Goal: Task Accomplishment & Management: Manage account settings

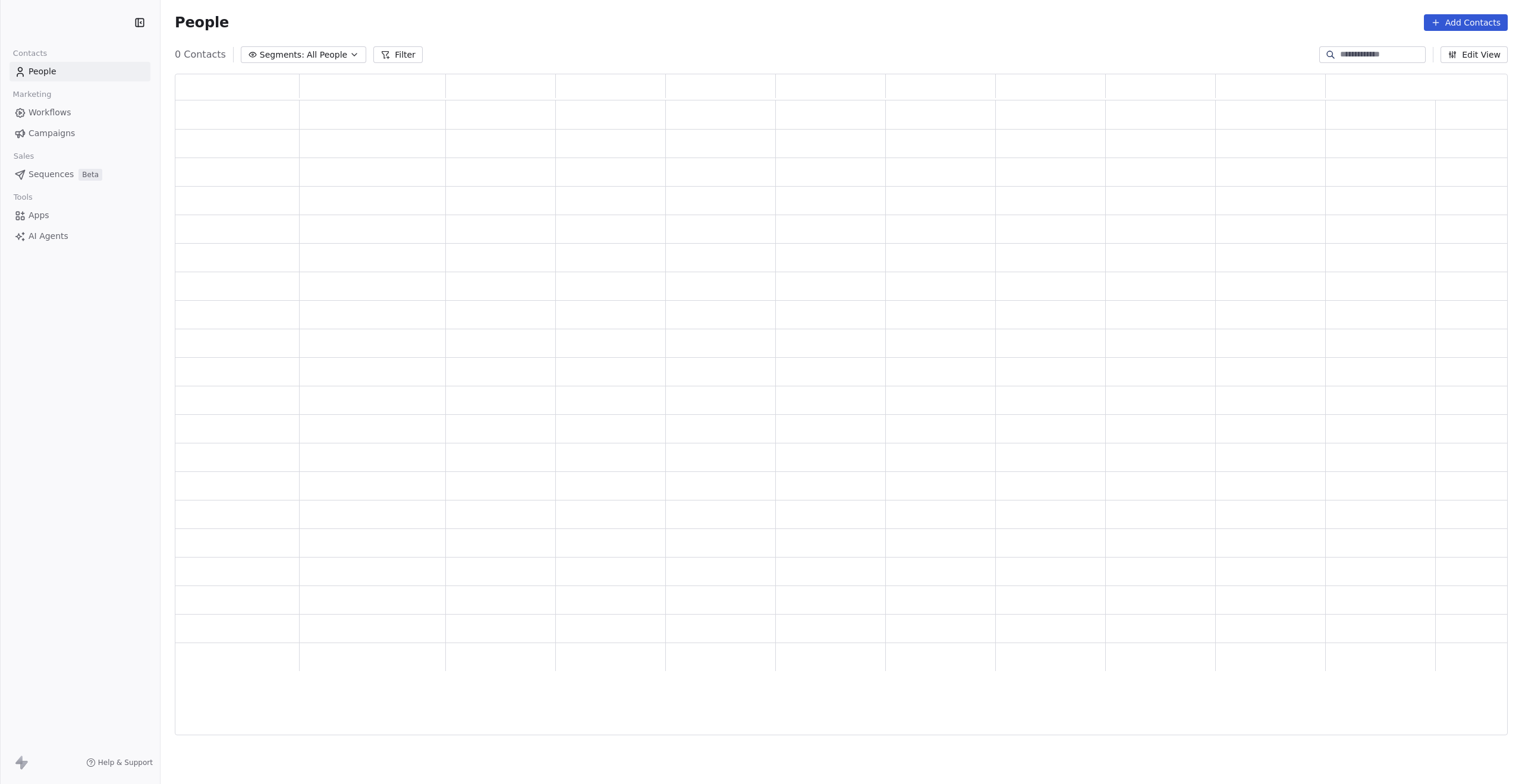
scroll to position [652, 1324]
click at [56, 174] on span "Pipelines" at bounding box center [46, 174] width 37 height 13
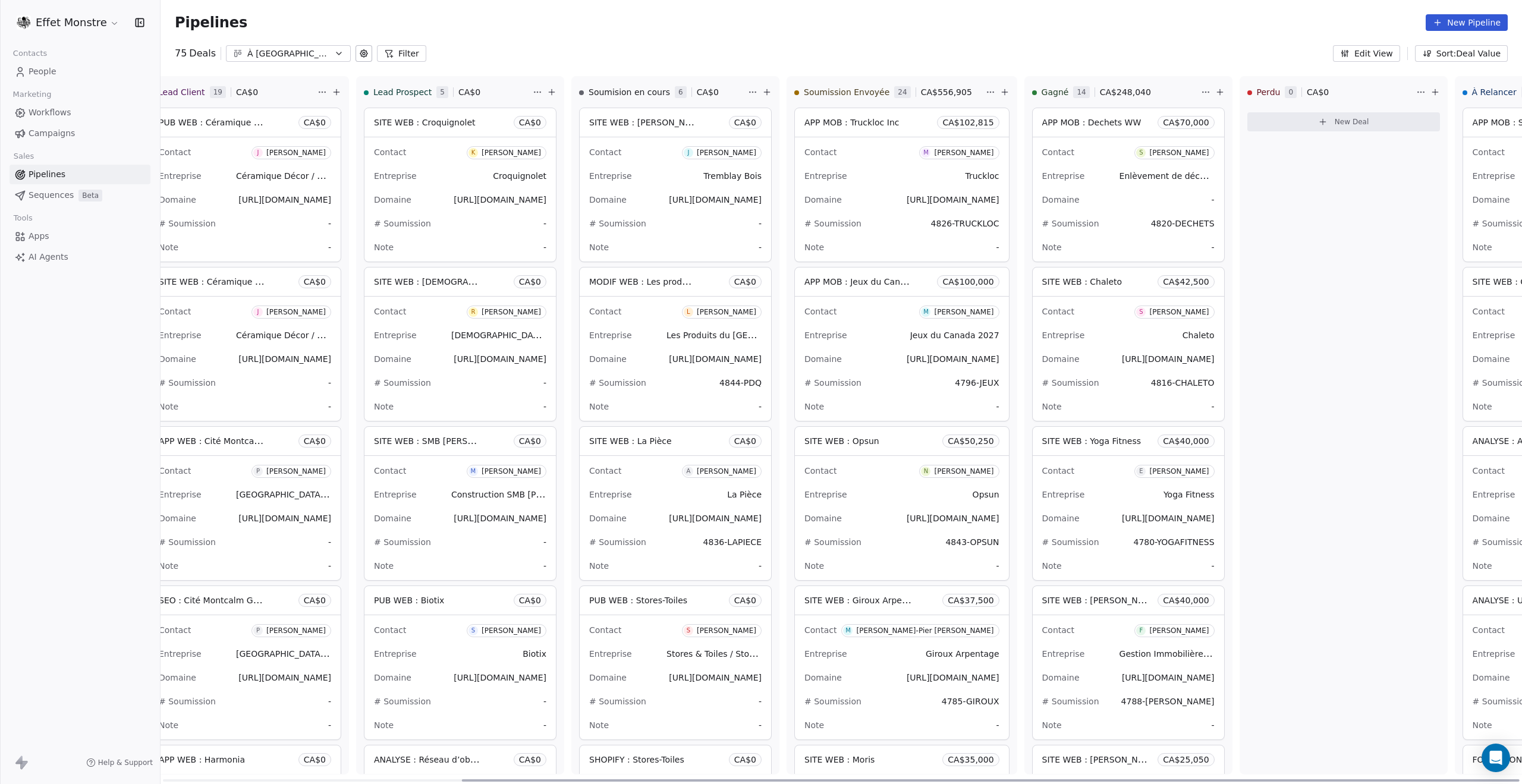
scroll to position [0, 384]
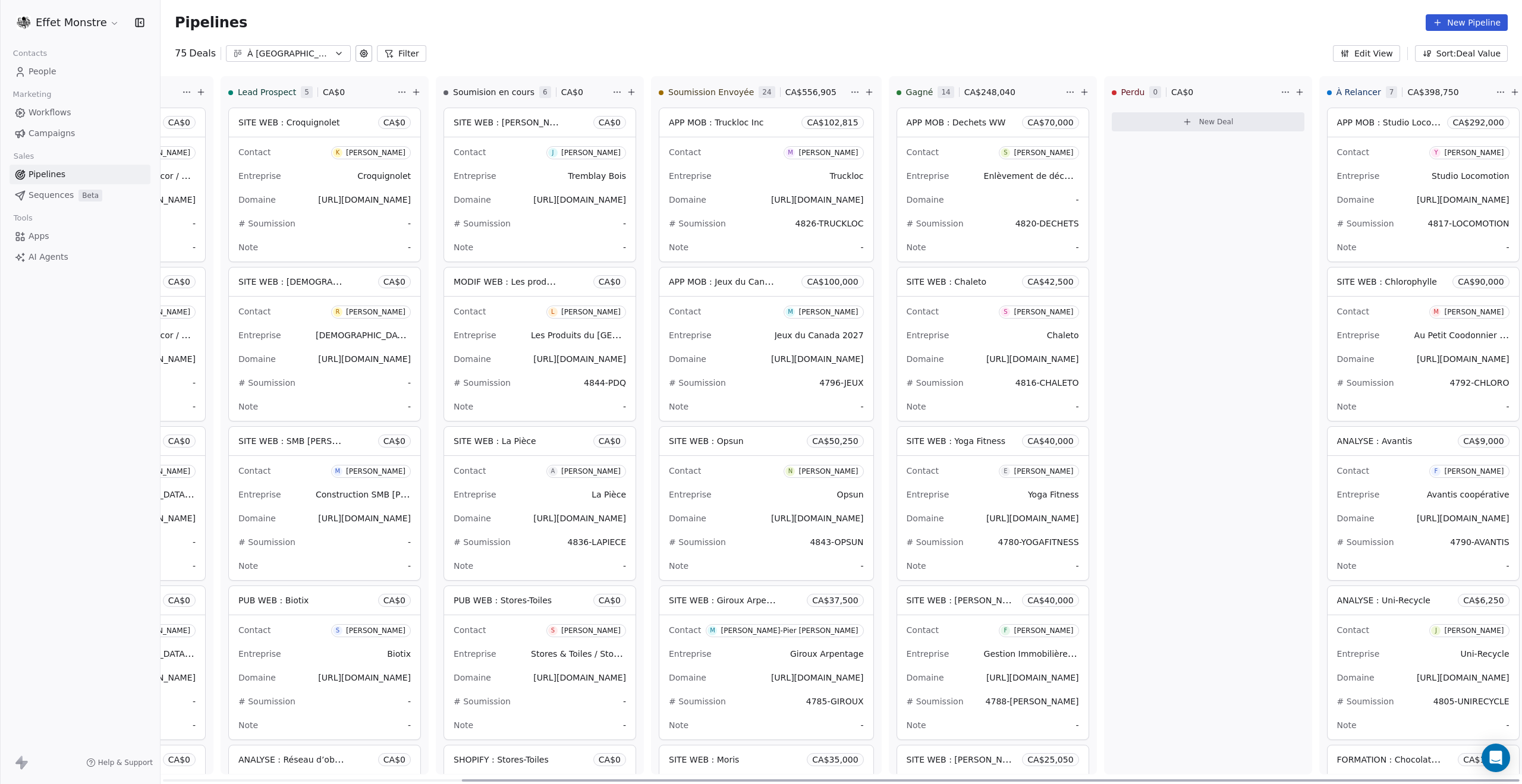
drag, startPoint x: 308, startPoint y: 781, endPoint x: 1135, endPoint y: 781, distance: 827.0
click at [1142, 781] on div at bounding box center [991, 781] width 1058 height 3
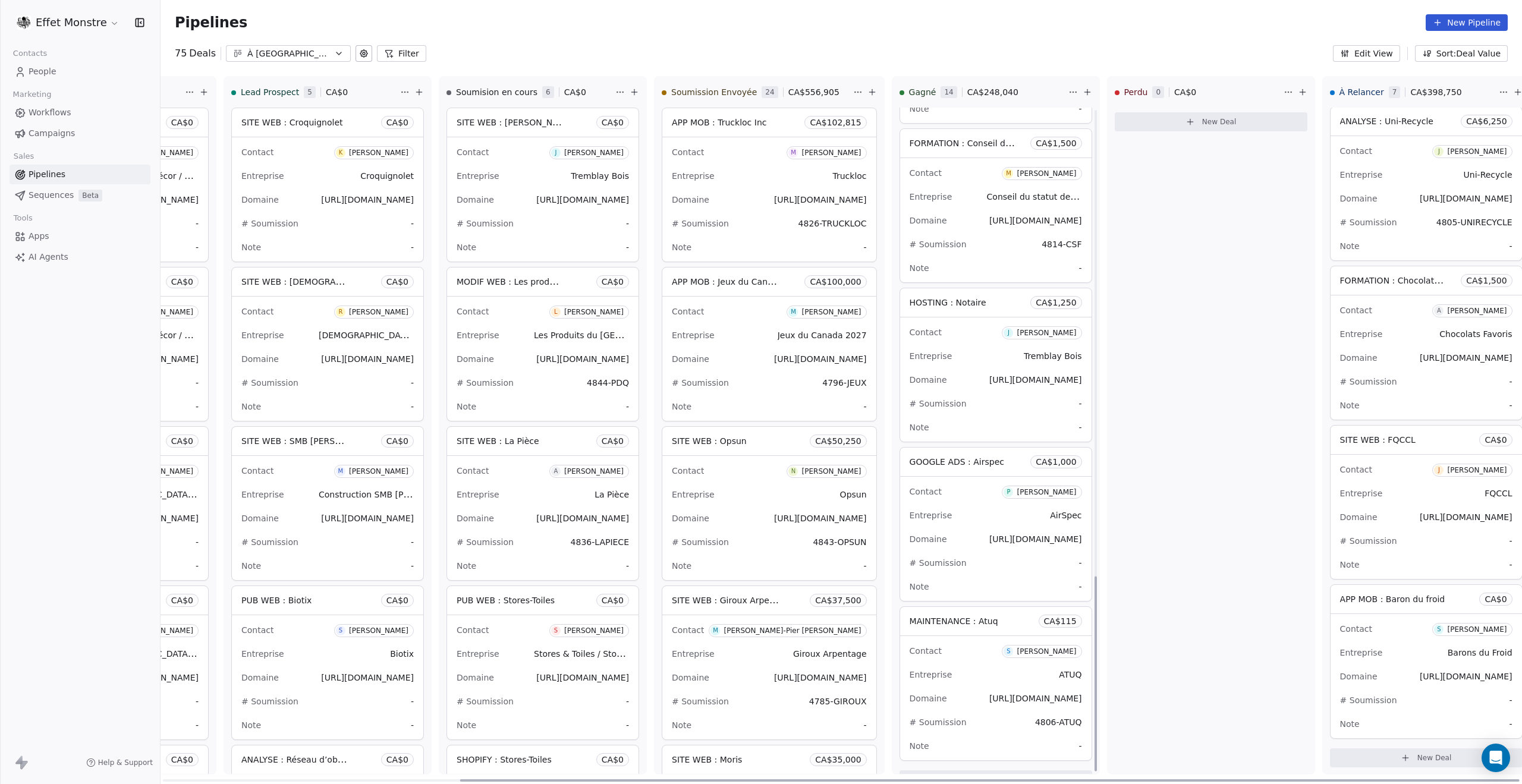
scroll to position [1591, 0]
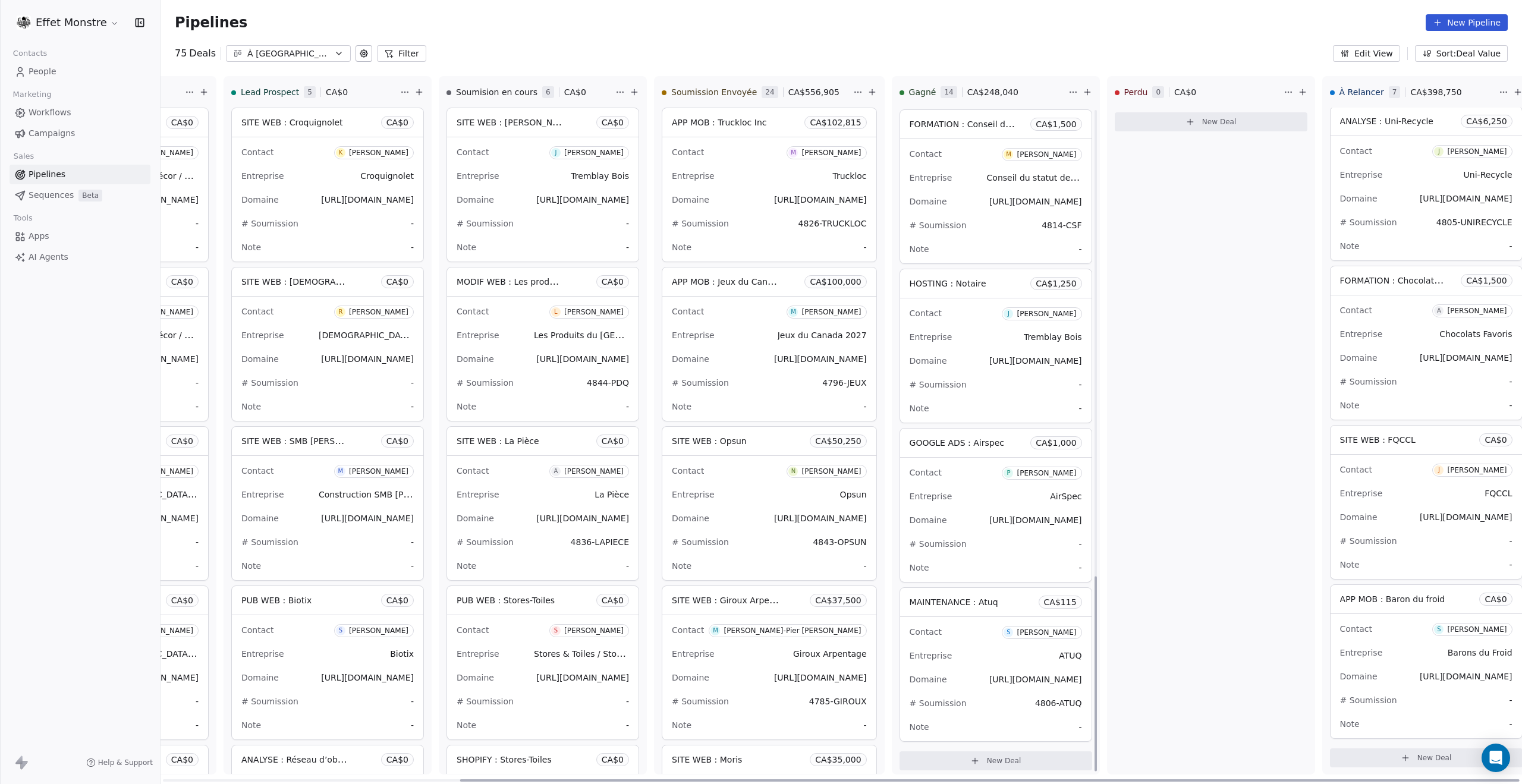
drag, startPoint x: 1076, startPoint y: 672, endPoint x: 1078, endPoint y: 739, distance: 67.0
click at [1095, 739] on div at bounding box center [1096, 673] width 3 height 195
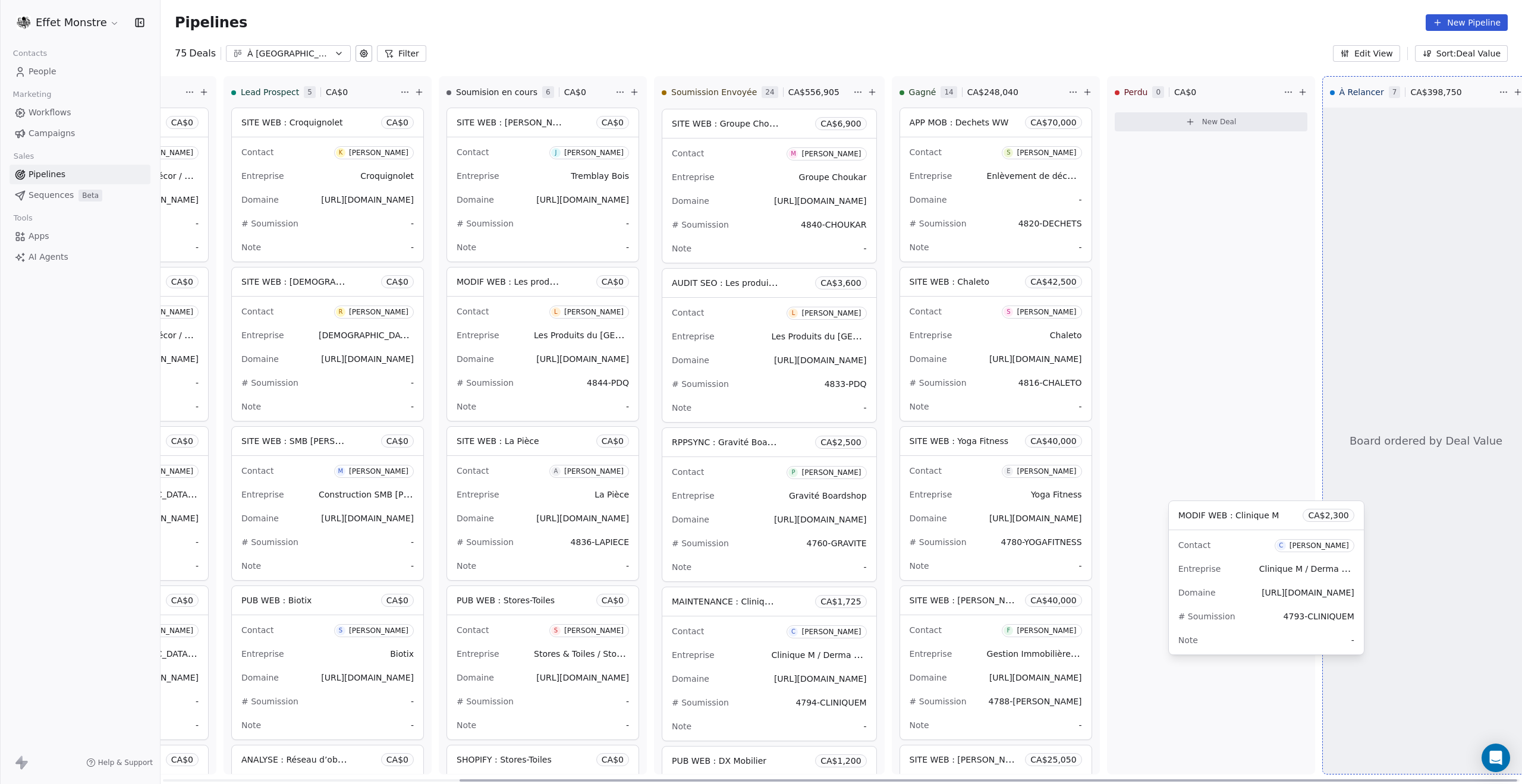
scroll to position [0, 384]
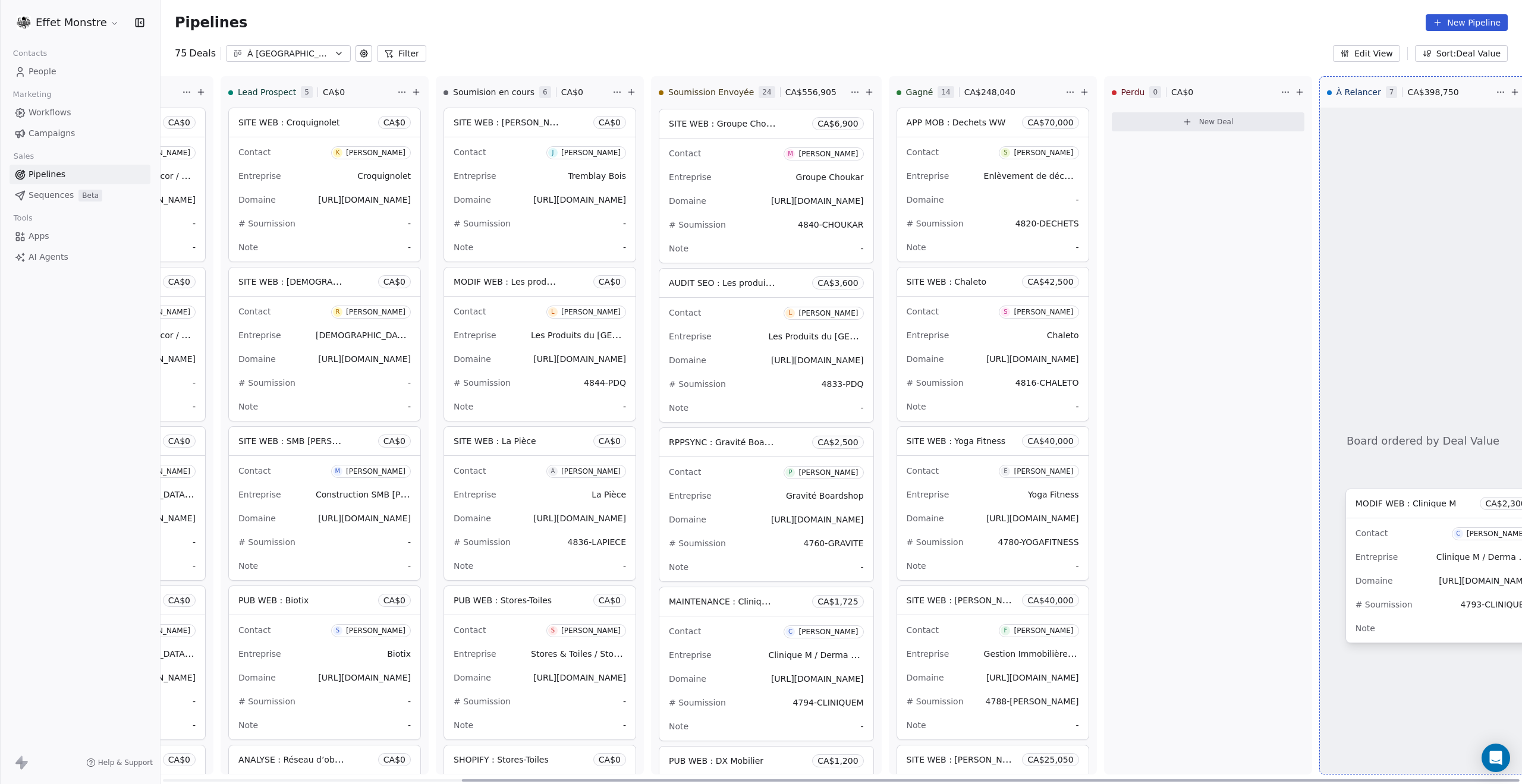
drag, startPoint x: 720, startPoint y: 595, endPoint x: 1404, endPoint y: 504, distance: 690.0
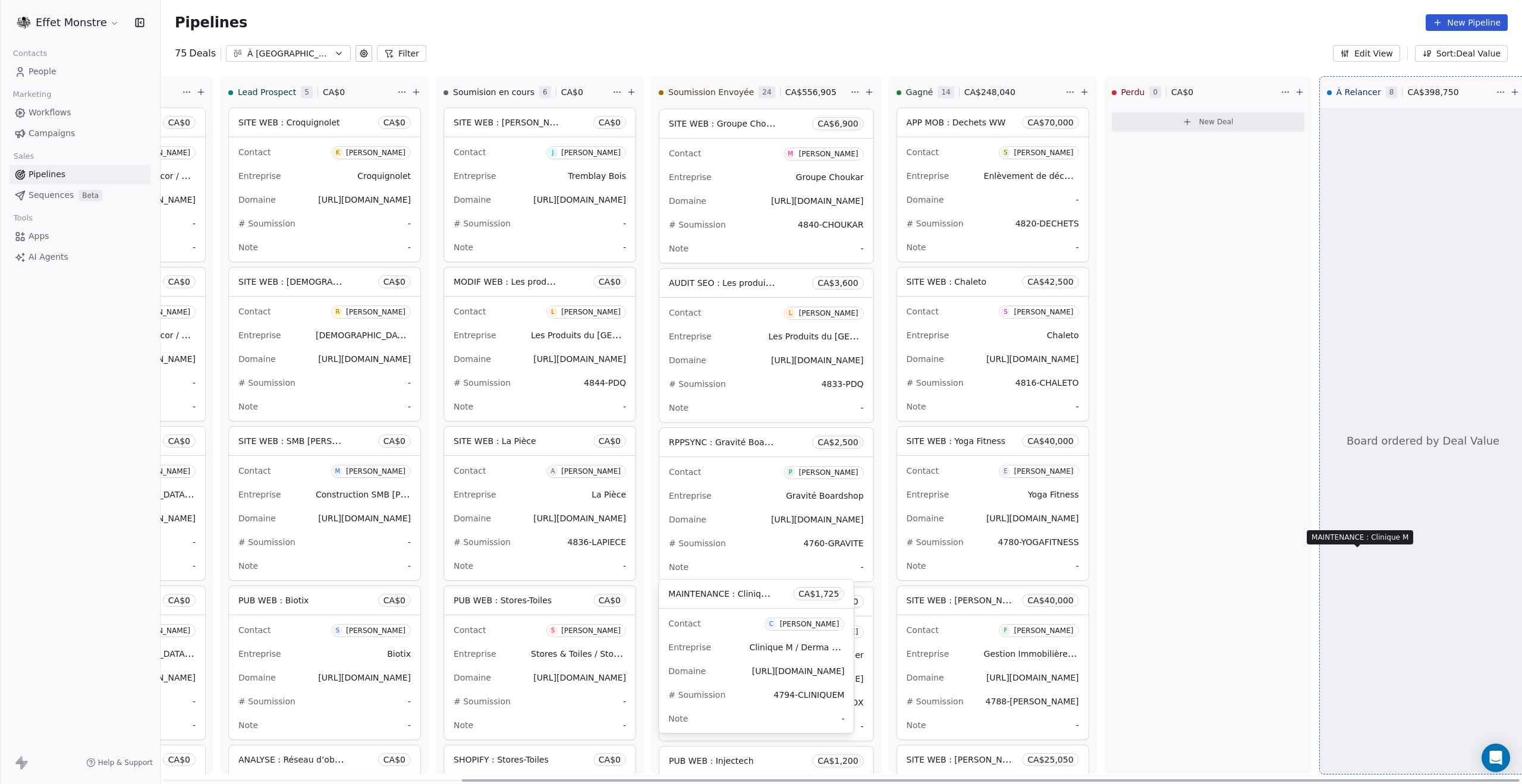
drag, startPoint x: 691, startPoint y: 594, endPoint x: 1332, endPoint y: 554, distance: 642.2
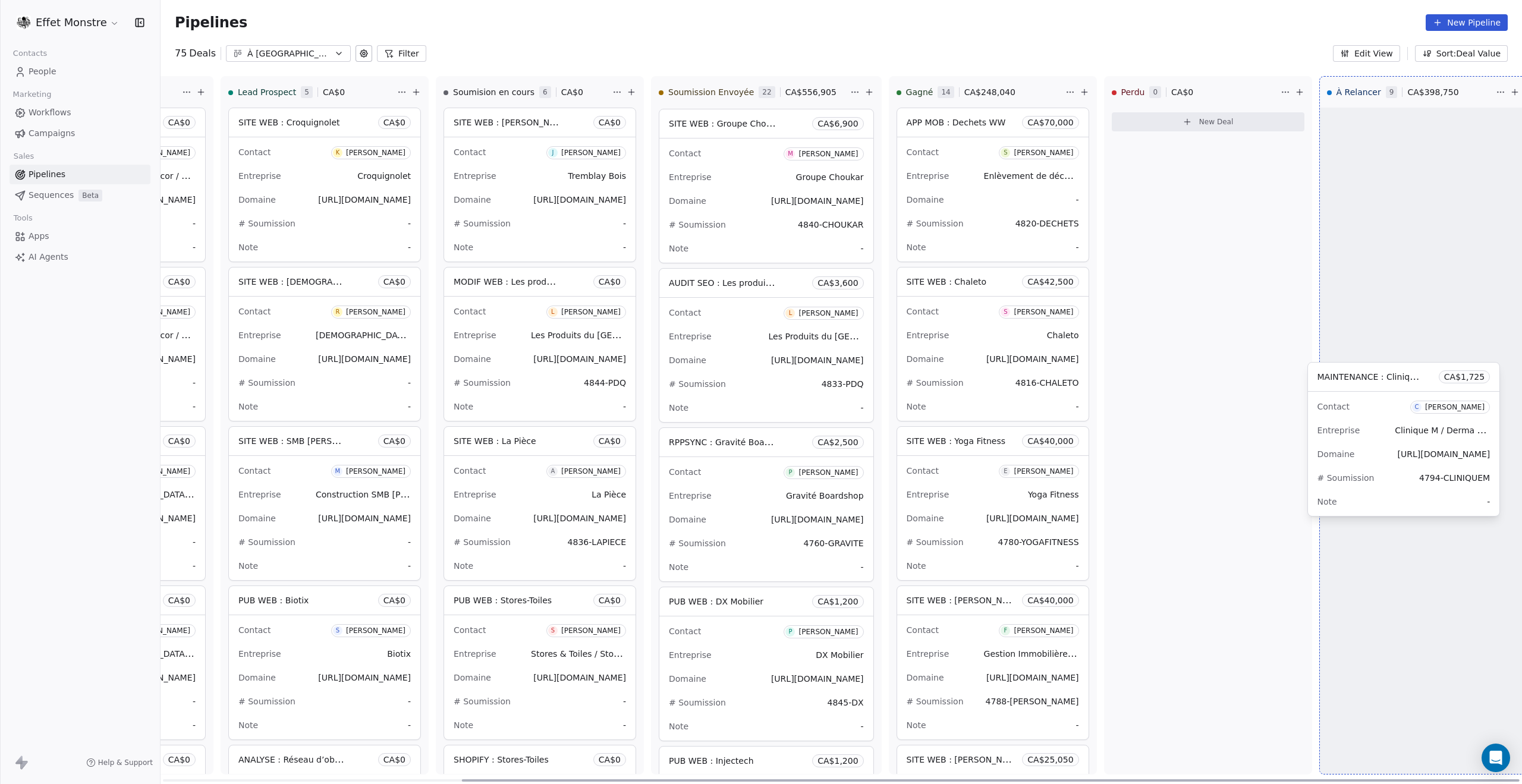
drag, startPoint x: 734, startPoint y: 598, endPoint x: 1366, endPoint y: 539, distance: 634.7
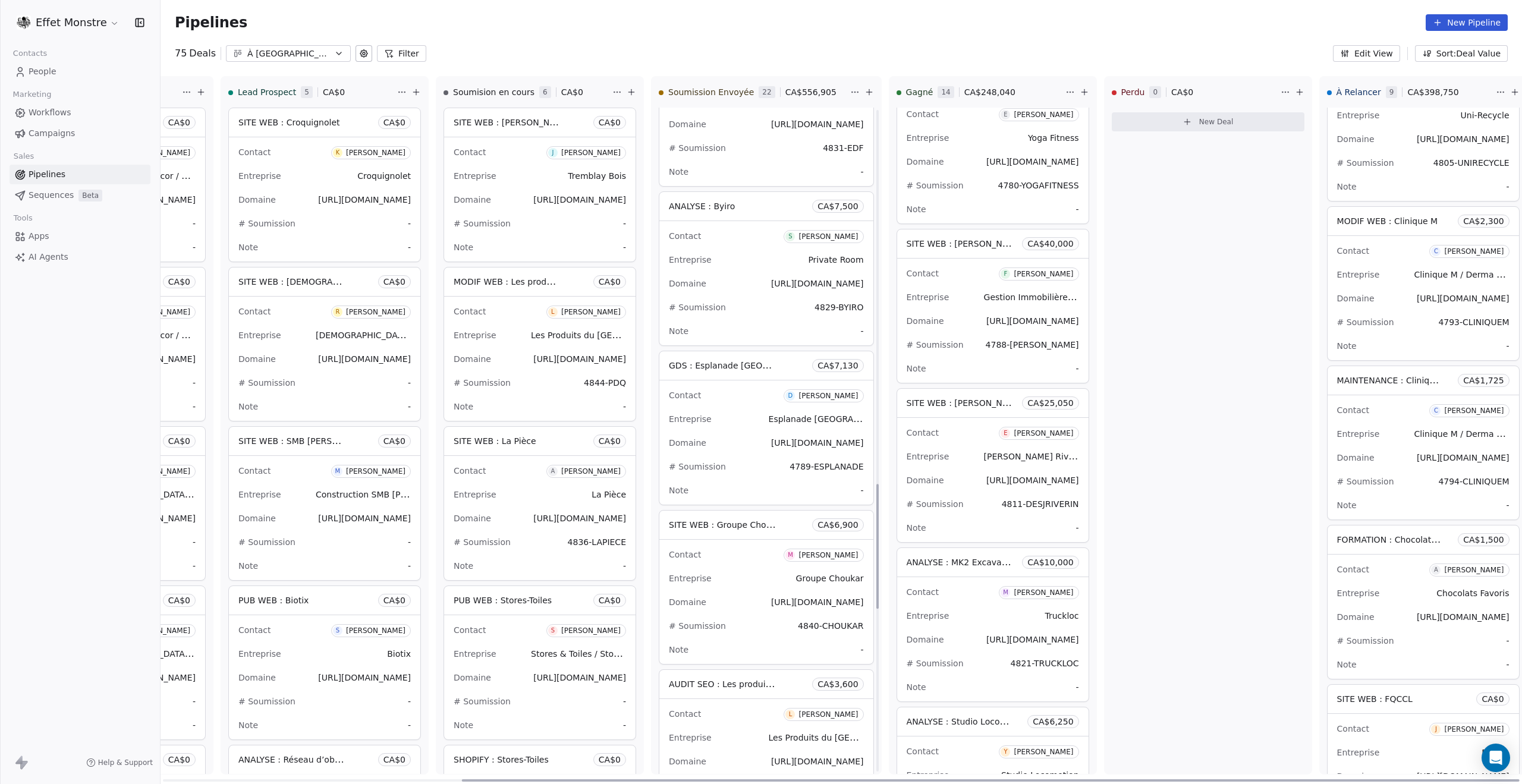
scroll to position [1971, 0]
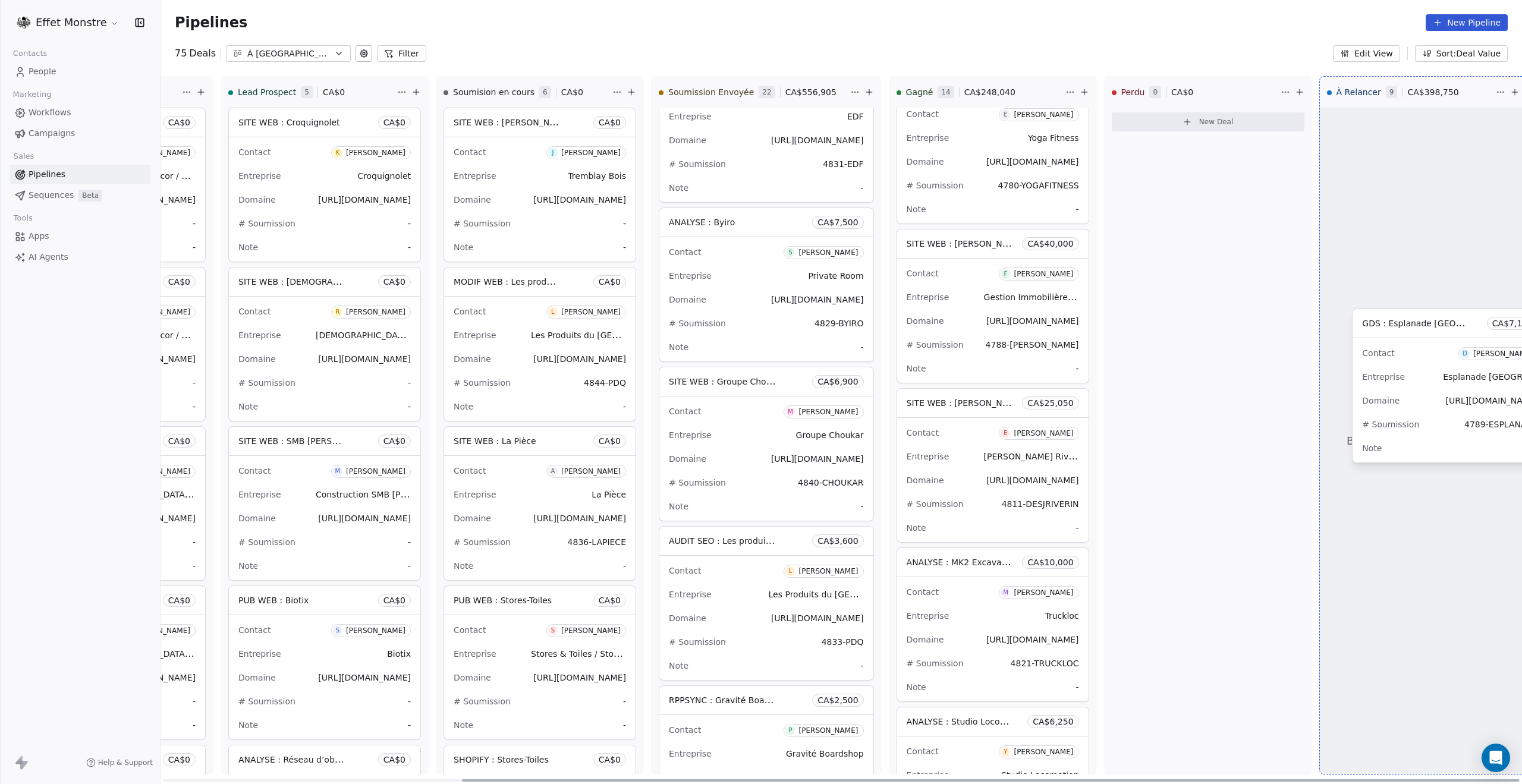
drag, startPoint x: 703, startPoint y: 379, endPoint x: 1396, endPoint y: 327, distance: 694.9
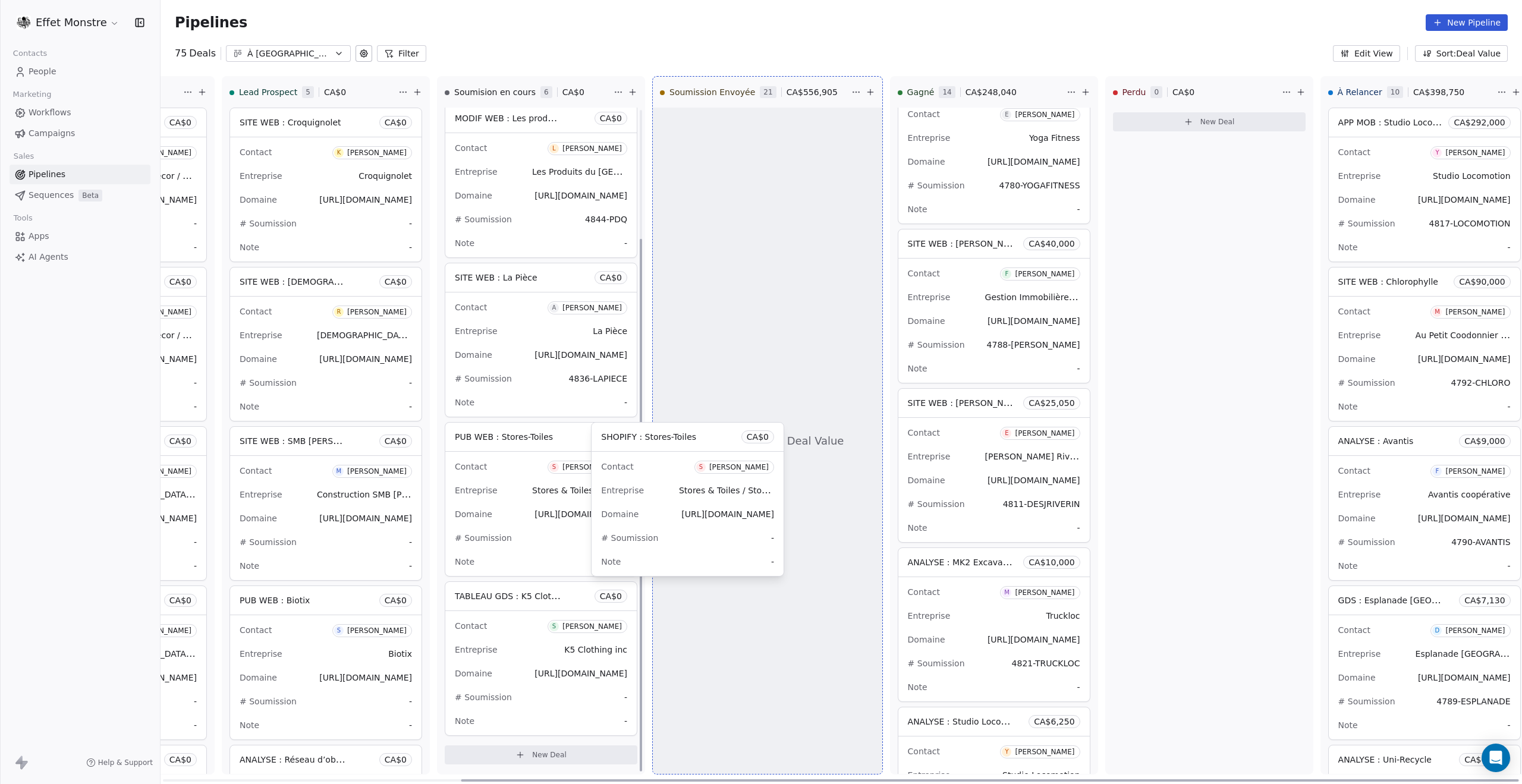
scroll to position [161, 0]
drag, startPoint x: 492, startPoint y: 438, endPoint x: 703, endPoint y: 437, distance: 211.0
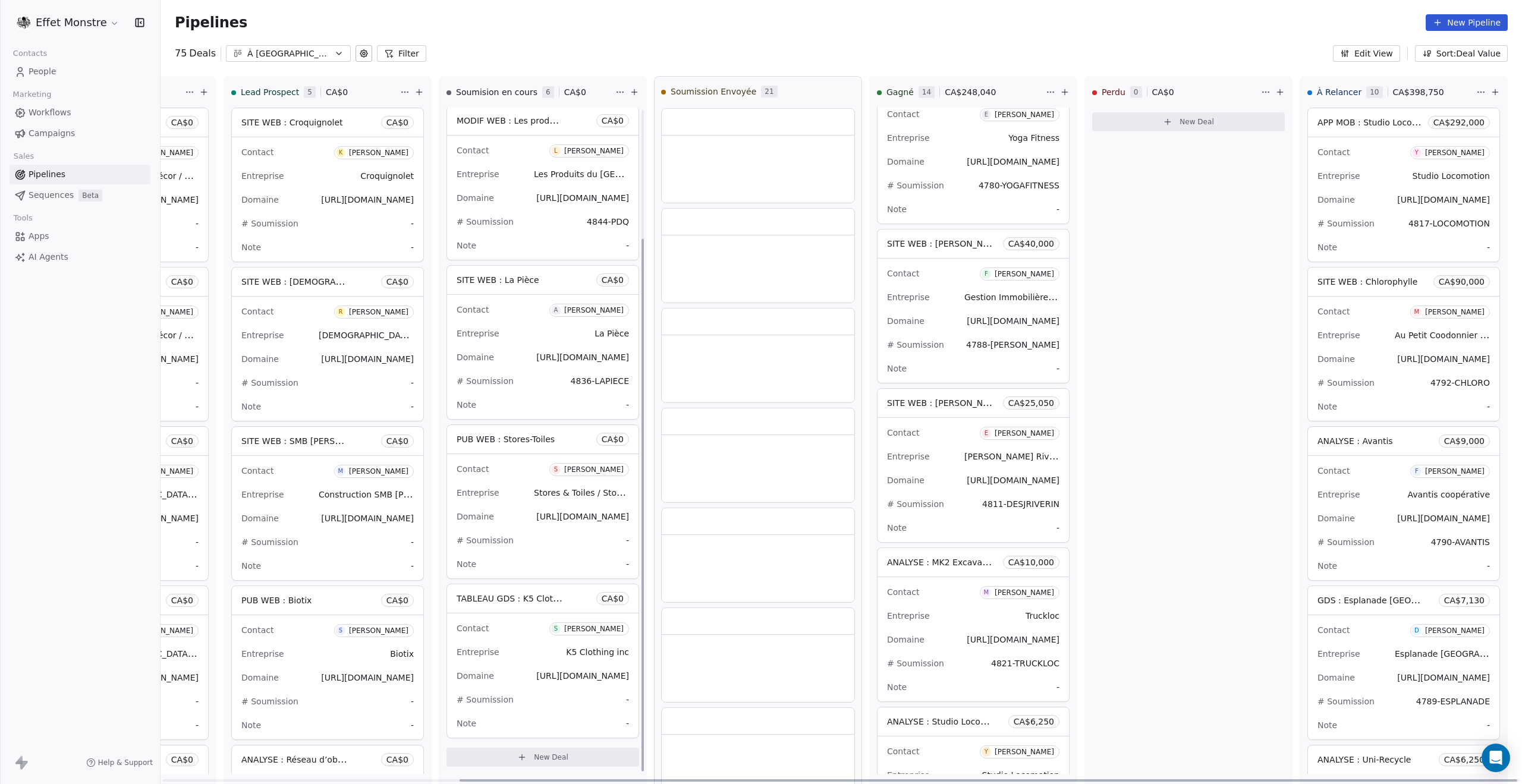
scroll to position [0, 382]
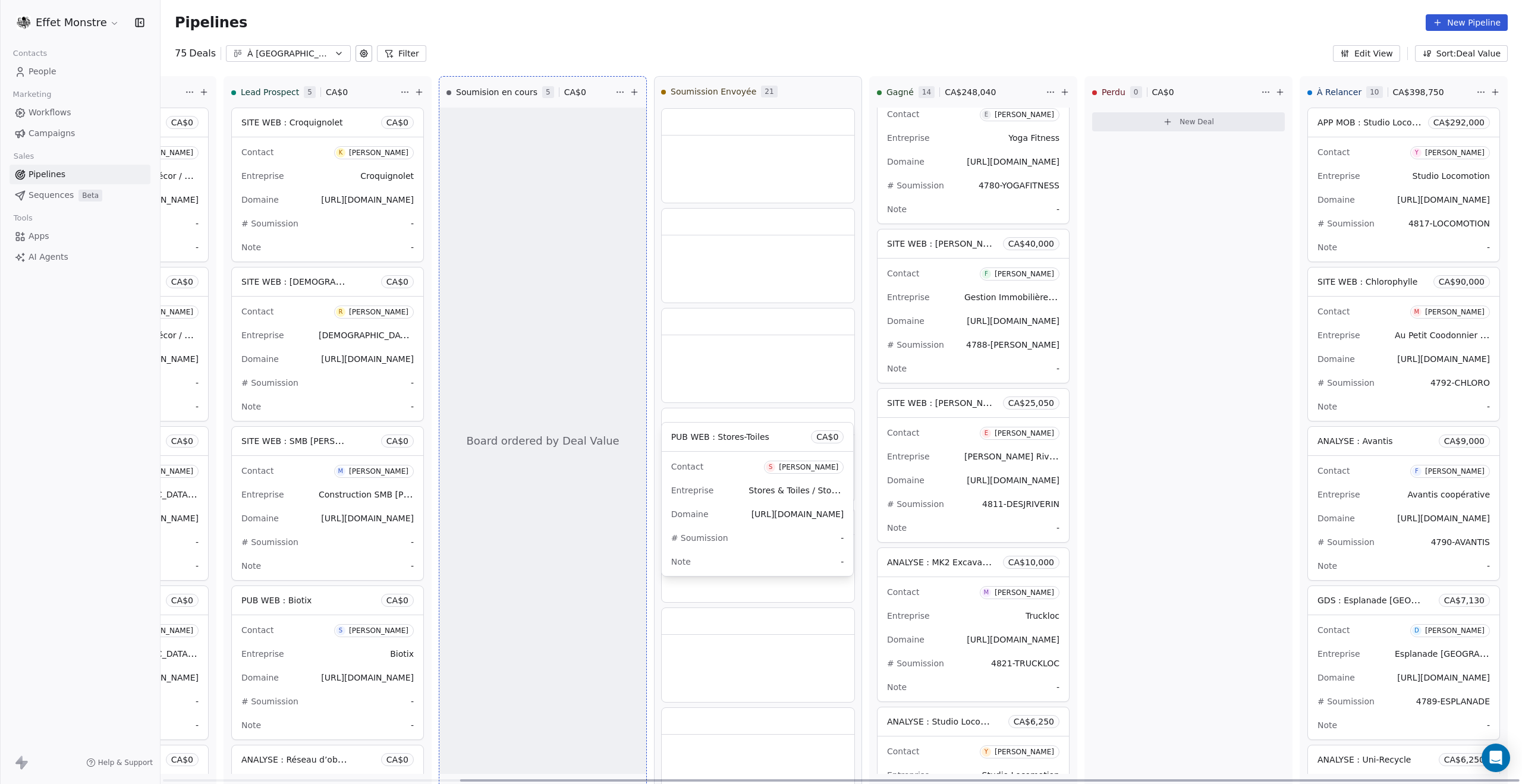
drag, startPoint x: 503, startPoint y: 437, endPoint x: 722, endPoint y: 437, distance: 219.0
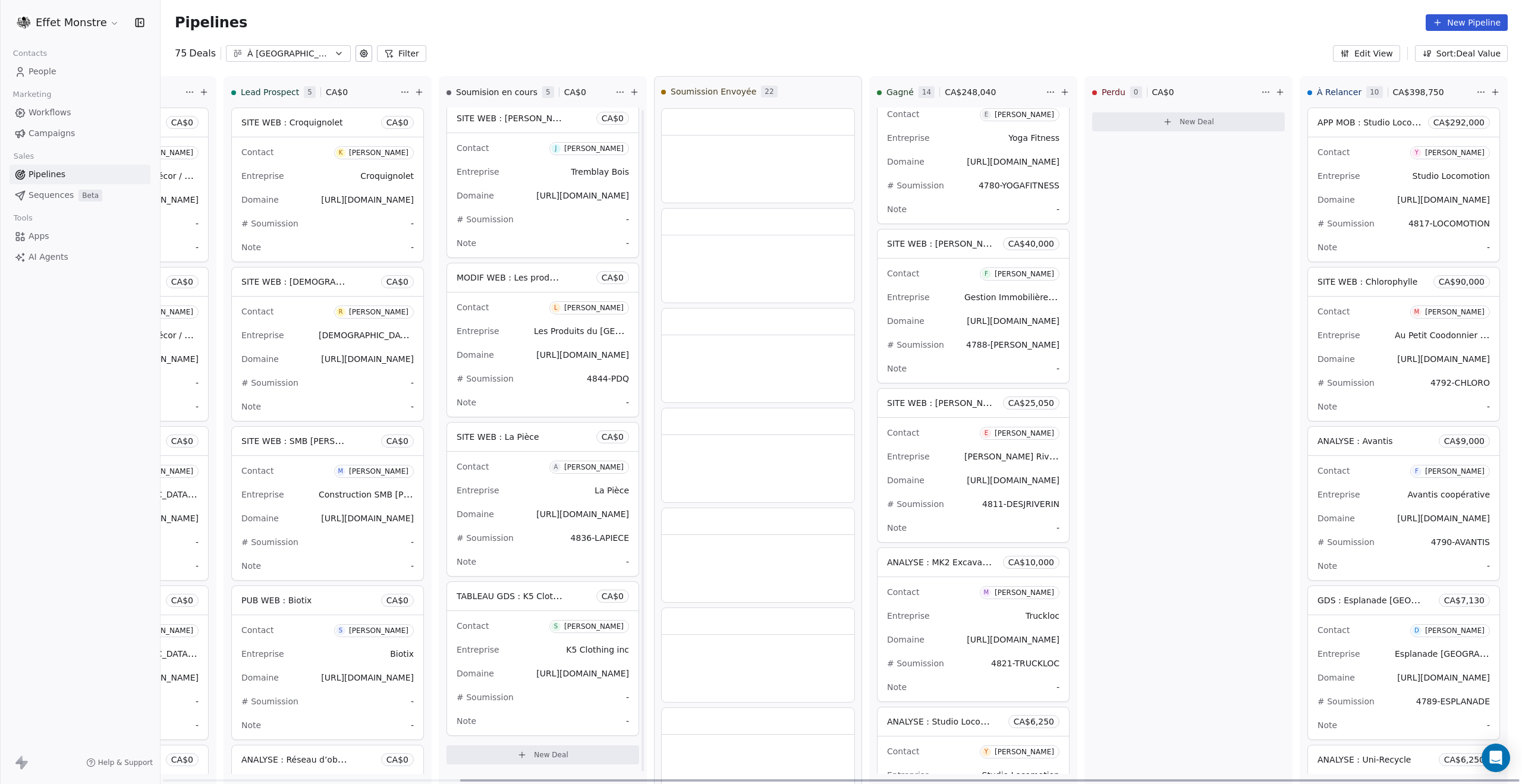
scroll to position [3, 0]
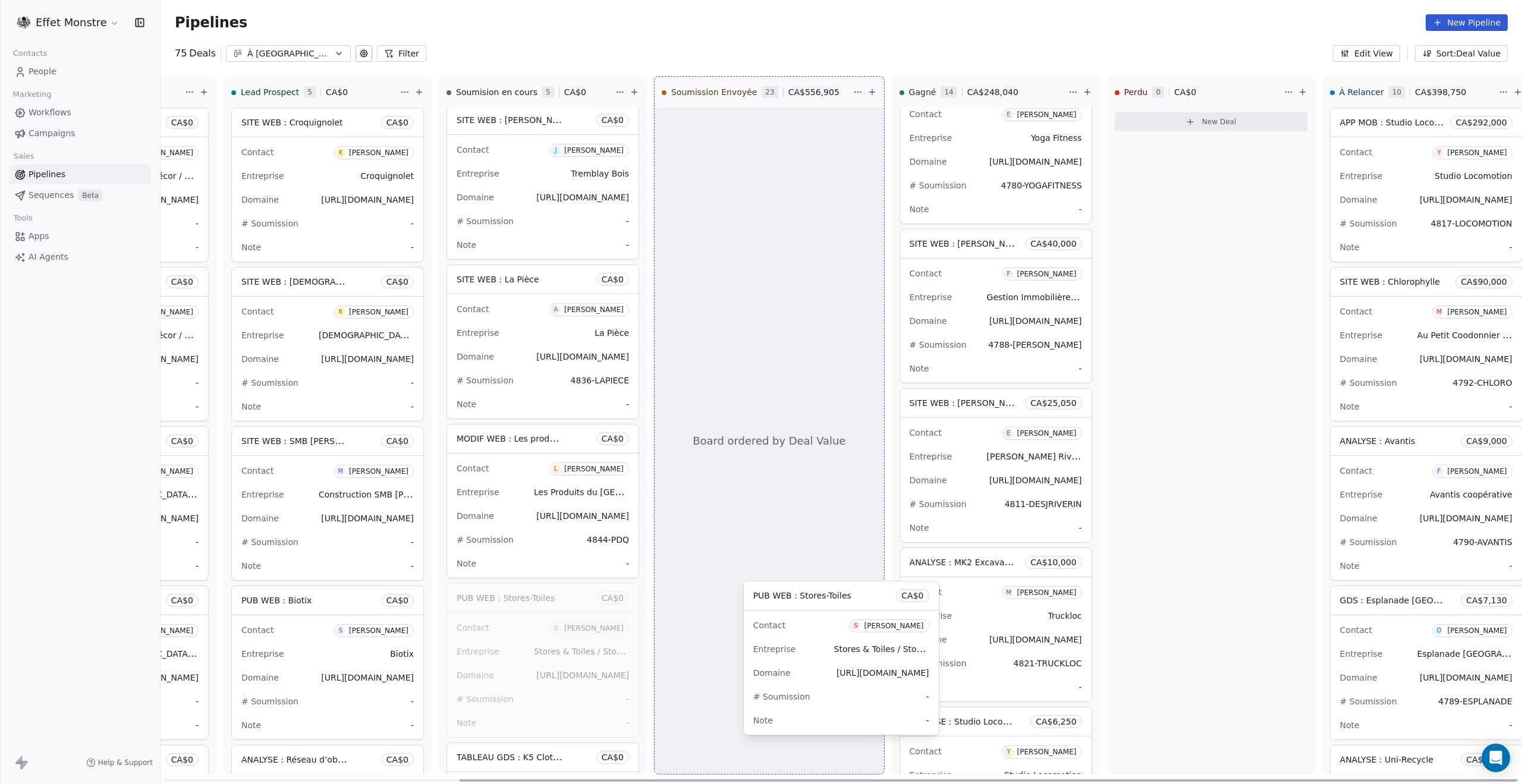
drag, startPoint x: 509, startPoint y: 597, endPoint x: 711, endPoint y: 588, distance: 202.2
click at [711, 588] on div "À Classer 0 CA$ 0 New Deal Lead Client 19 CA$ 0 PUB WEB : Céramique Décor CA$ 0…" at bounding box center [661, 430] width 1766 height 708
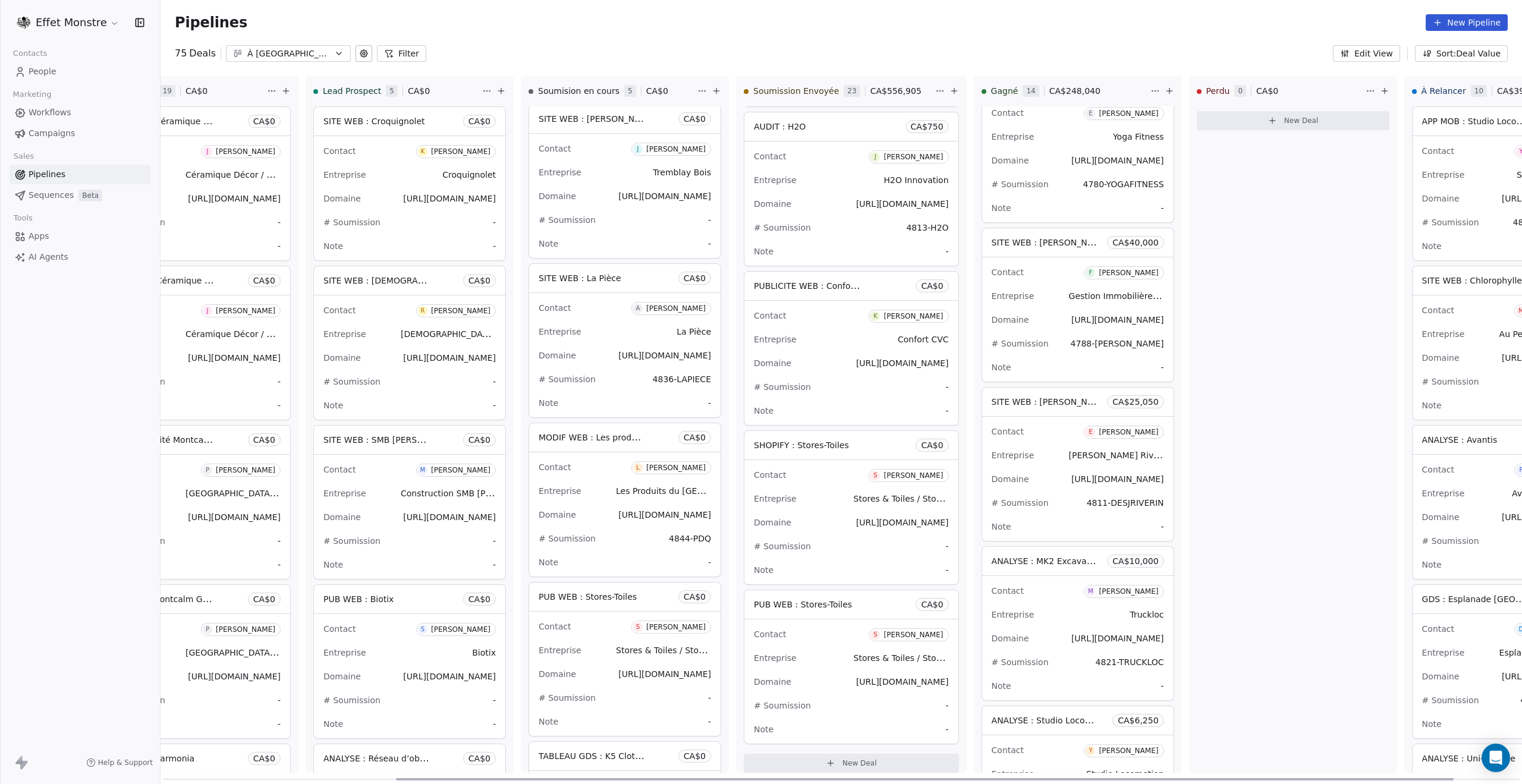
scroll to position [0, 0]
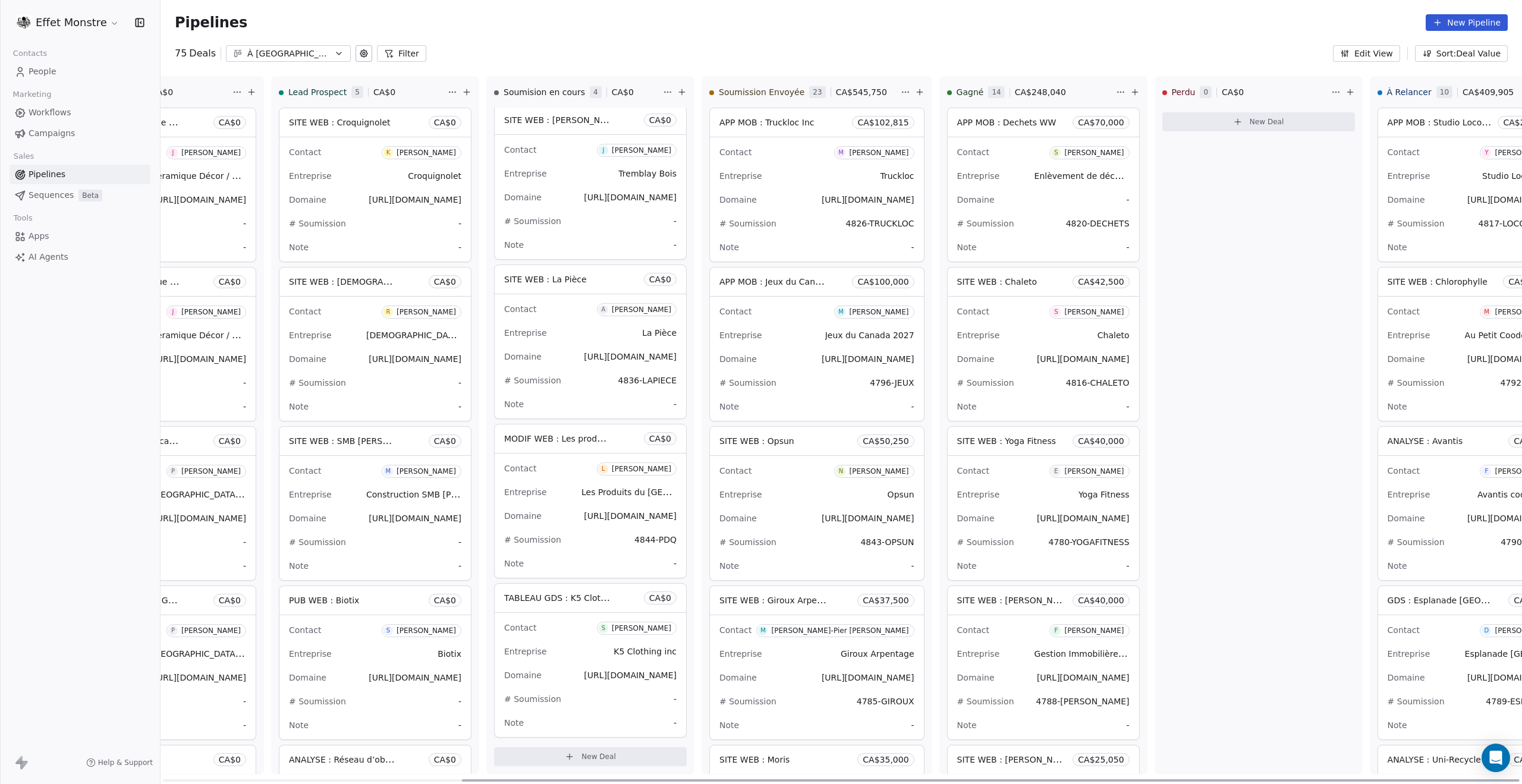
scroll to position [0, 384]
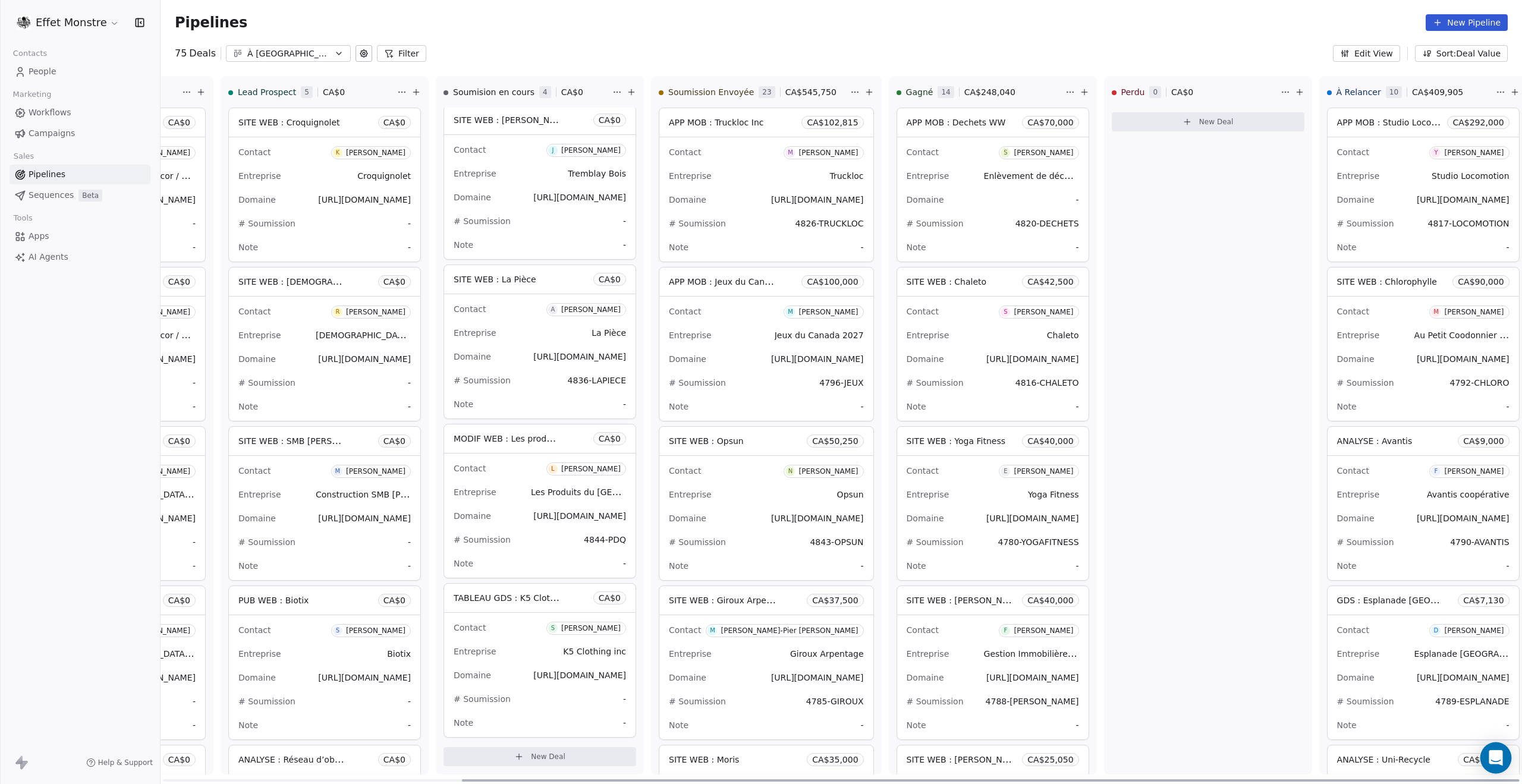
drag, startPoint x: 847, startPoint y: 781, endPoint x: 1495, endPoint y: 763, distance: 648.2
click at [1495, 781] on div at bounding box center [991, 781] width 1058 height 3
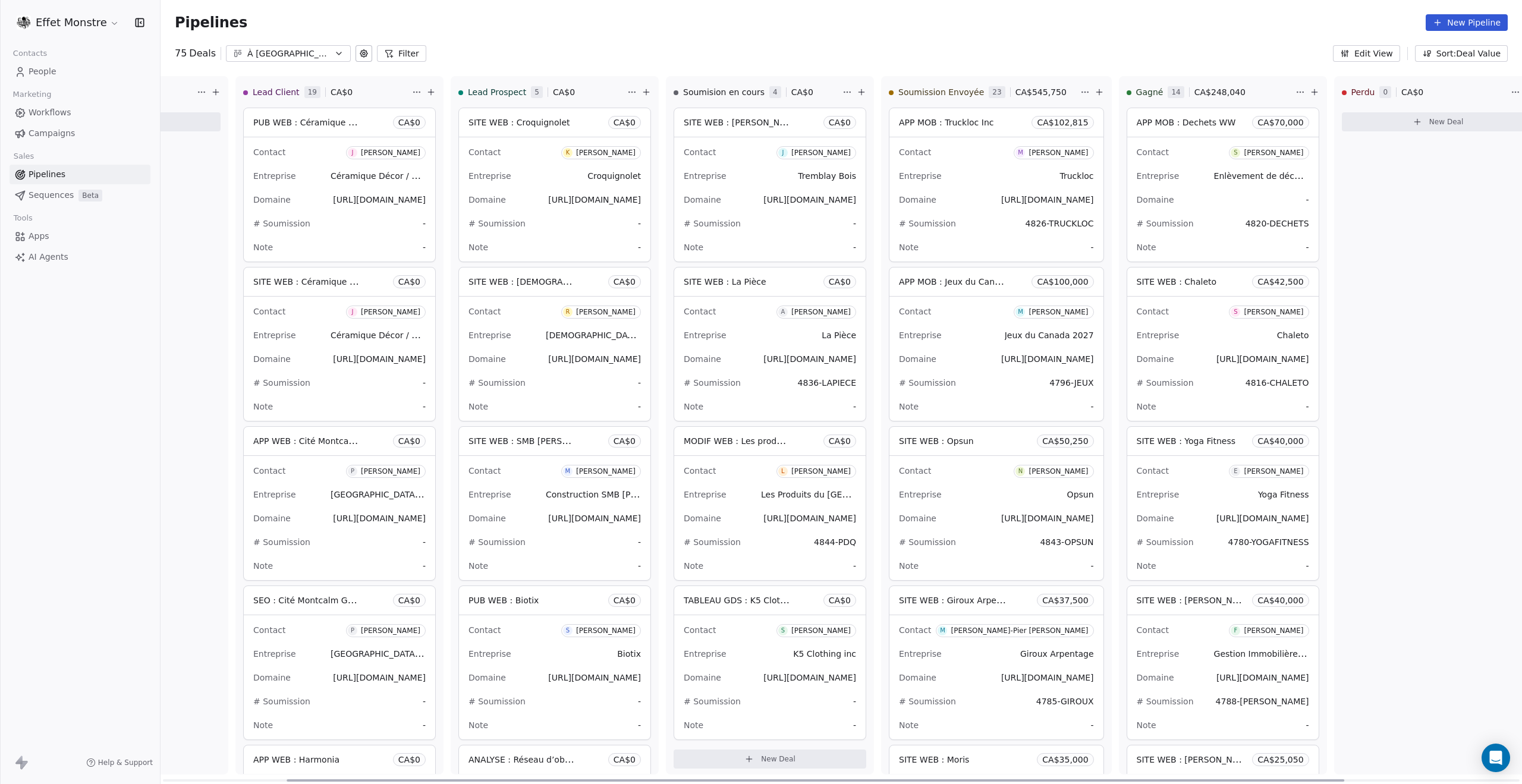
drag, startPoint x: 999, startPoint y: 781, endPoint x: 798, endPoint y: 755, distance: 202.7
click at [819, 780] on div at bounding box center [815, 781] width 1058 height 3
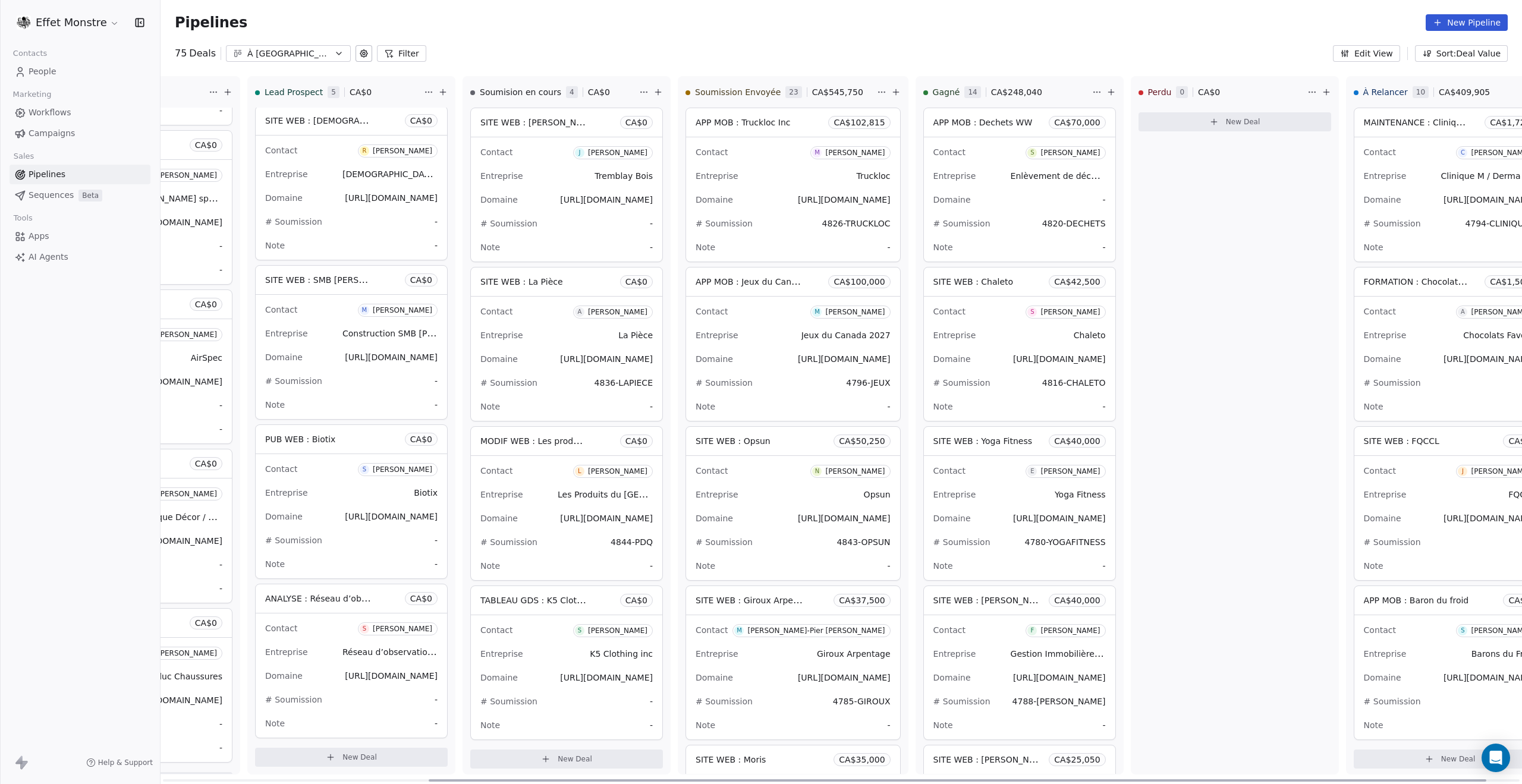
scroll to position [0, 384]
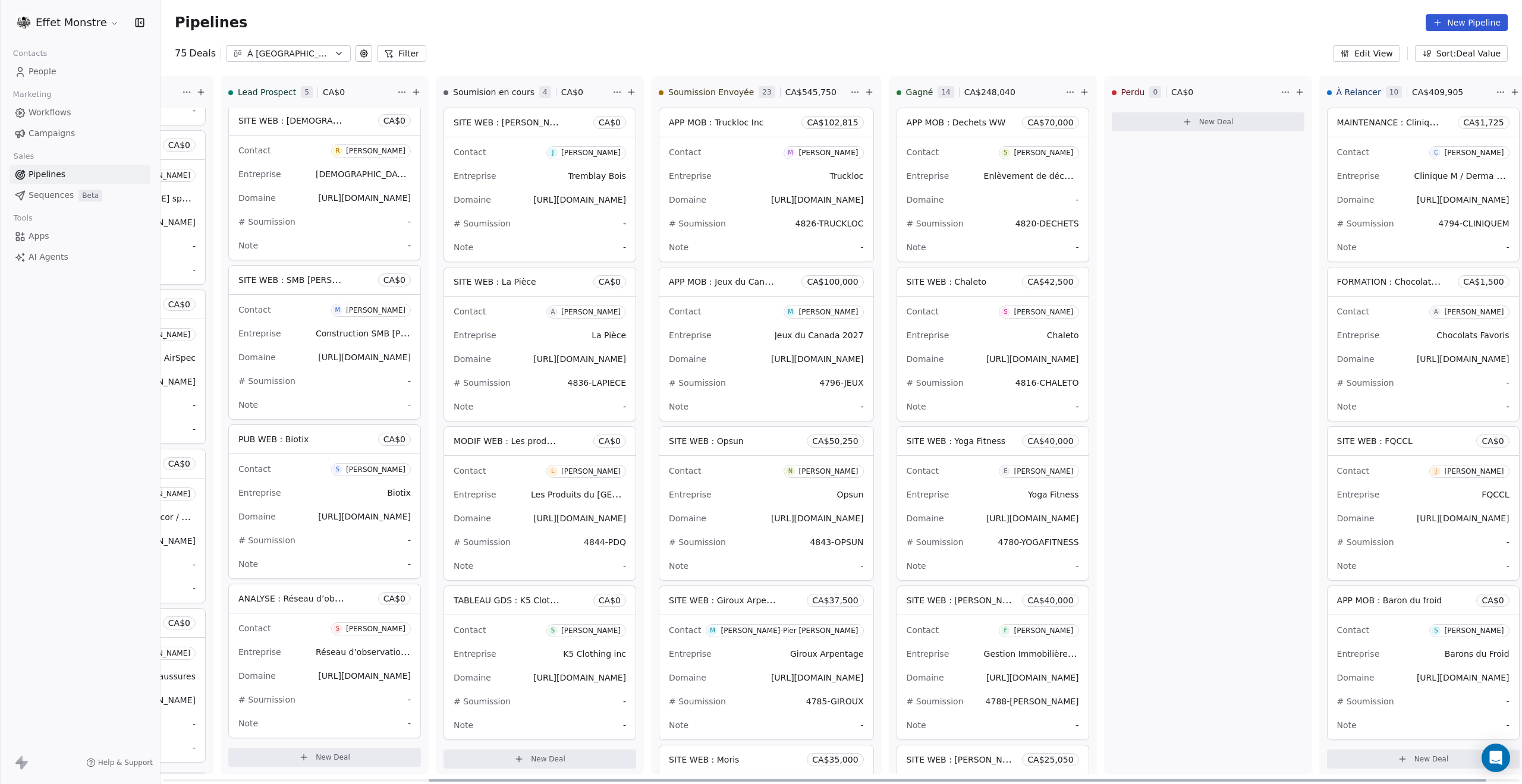
drag, startPoint x: 1322, startPoint y: 784, endPoint x: 1522, endPoint y: 777, distance: 200.1
click at [1487, 781] on div at bounding box center [957, 781] width 1058 height 3
